Goal: Check status: Check status

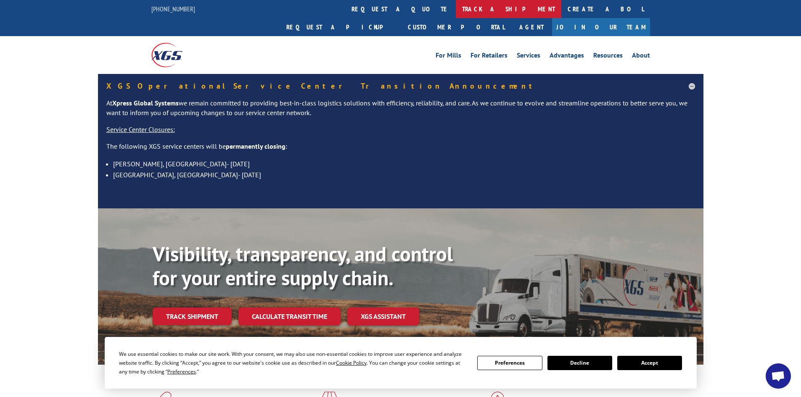
click at [456, 5] on link "track a shipment" at bounding box center [508, 9] width 105 height 18
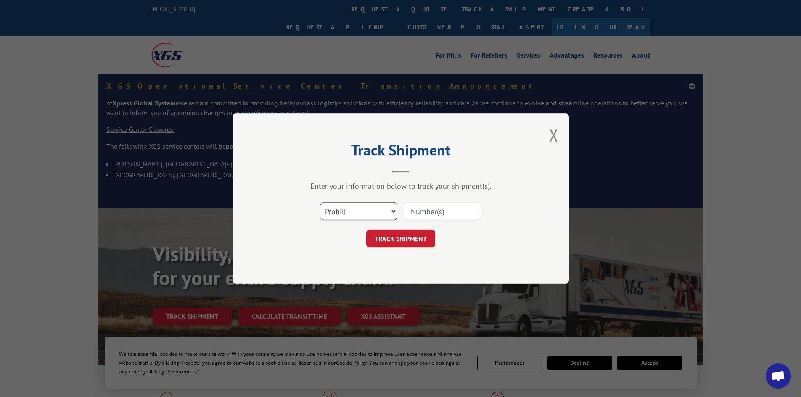
click at [327, 213] on select "Select category... Probill BOL PO" at bounding box center [358, 212] width 77 height 18
select select "bol"
click at [320, 203] on select "Select category... Probill BOL PO" at bounding box center [358, 212] width 77 height 18
click at [406, 210] on input at bounding box center [441, 212] width 77 height 18
paste input "5092536"
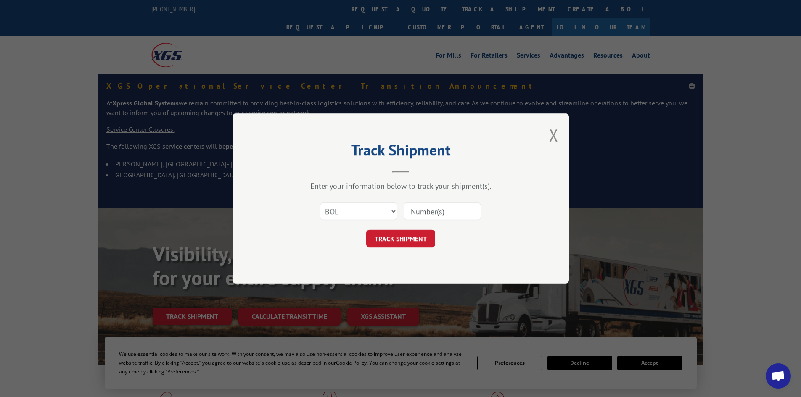
type input "5092536"
click button "TRACK SHIPMENT" at bounding box center [400, 239] width 69 height 18
